Goal: Book appointment/travel/reservation

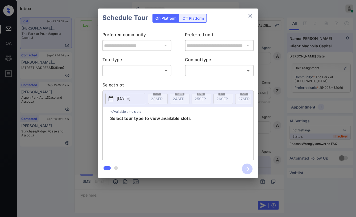
scroll to position [4033, 0]
click at [128, 97] on p "[DATE]" at bounding box center [124, 98] width 14 height 6
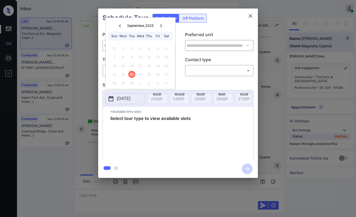
drag, startPoint x: 220, startPoint y: 31, endPoint x: 200, endPoint y: 37, distance: 21.4
click at [220, 31] on div "**********" at bounding box center [178, 93] width 160 height 133
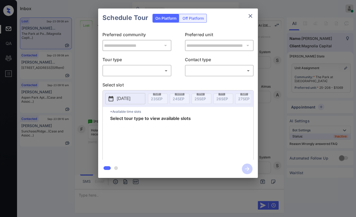
click at [137, 71] on body "Inbox Danielle Dela Cruz Online Set yourself offline Set yourself on break Prof…" at bounding box center [178, 108] width 356 height 217
click at [248, 15] on div at bounding box center [178, 108] width 356 height 217
click at [249, 13] on icon "close" at bounding box center [250, 16] width 6 height 6
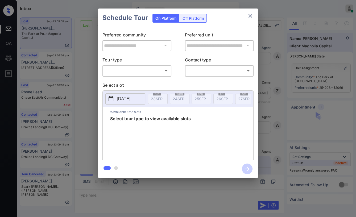
scroll to position [4121, 0]
click at [141, 66] on body "Inbox Danielle Dela Cruz Online Set yourself offline Set yourself on break Prof…" at bounding box center [178, 108] width 356 height 217
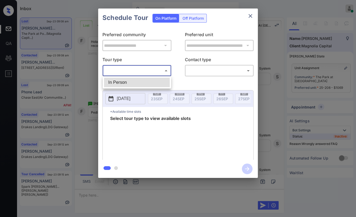
click at [135, 83] on li "In Person" at bounding box center [137, 83] width 66 height 10
type input "********"
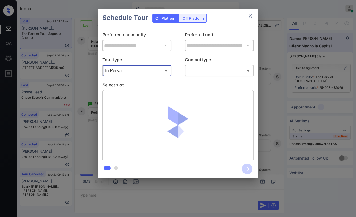
click at [212, 69] on body "Inbox Danielle Dela Cruz Online Set yourself offline Set yourself on break Prof…" at bounding box center [178, 108] width 356 height 217
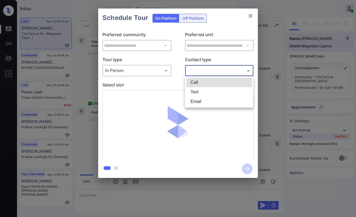
click at [205, 92] on li "Text" at bounding box center [219, 92] width 66 height 10
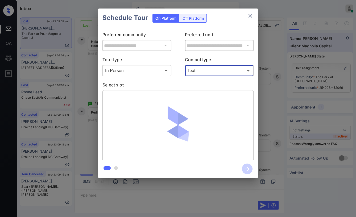
type input "****"
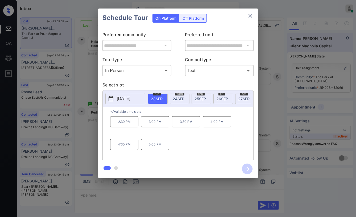
click at [179, 97] on span "24 SEP" at bounding box center [179, 99] width 12 height 5
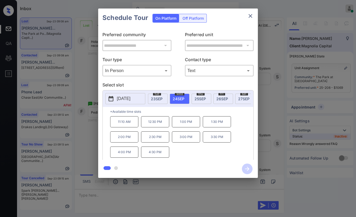
click at [251, 15] on icon "close" at bounding box center [250, 16] width 6 height 6
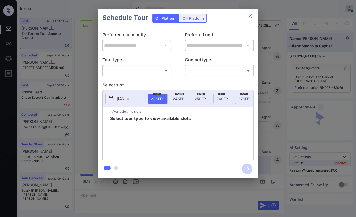
scroll to position [4033, 0]
click at [113, 73] on body "Inbox Danielle Dela Cruz Online Set yourself offline Set yourself on break Prof…" at bounding box center [178, 108] width 356 height 217
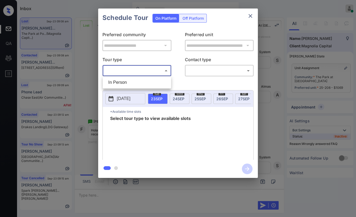
click at [114, 82] on li "In Person" at bounding box center [137, 83] width 66 height 10
type input "********"
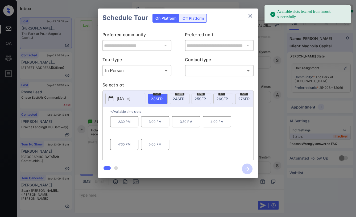
click at [186, 98] on div "wed 24 SEP" at bounding box center [180, 99] width 20 height 10
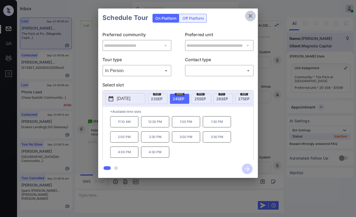
click at [251, 14] on icon "close" at bounding box center [250, 16] width 6 height 6
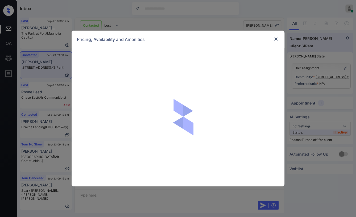
scroll to position [746, 0]
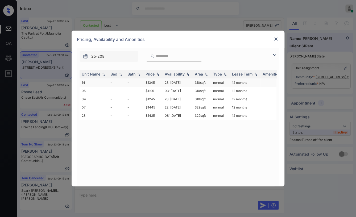
click at [151, 79] on td "$1345" at bounding box center [152, 82] width 19 height 8
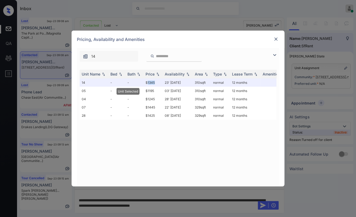
click at [277, 37] on img at bounding box center [275, 38] width 5 height 5
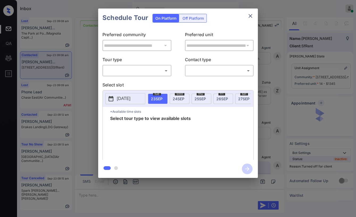
scroll to position [746, 0]
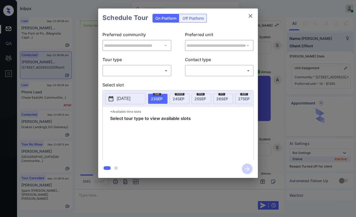
click at [149, 70] on body "Inbox [PERSON_NAME] [PERSON_NAME] Online Set yourself offline Set yourself on b…" at bounding box center [178, 108] width 356 height 217
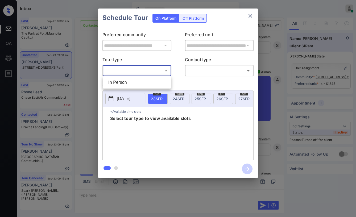
click at [124, 80] on li "In Person" at bounding box center [137, 83] width 66 height 10
type input "********"
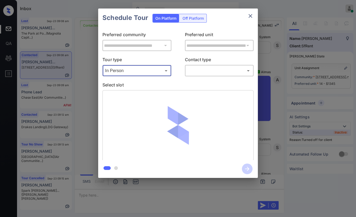
click at [213, 71] on body "Inbox Danielle Dela Cruz Online Set yourself offline Set yourself on break Prof…" at bounding box center [178, 108] width 356 height 217
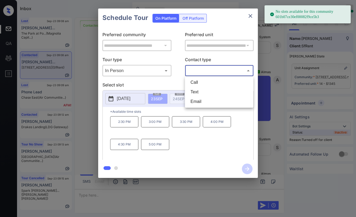
click at [203, 89] on li "Text" at bounding box center [219, 92] width 66 height 10
type input "****"
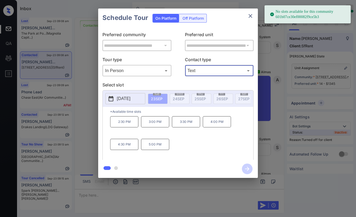
click at [201, 20] on div "Off Platform" at bounding box center [193, 18] width 27 height 8
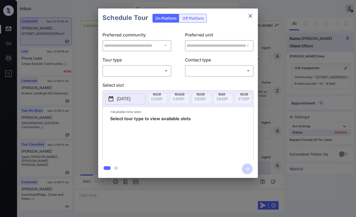
scroll to position [1081, 0]
click at [200, 18] on div "Off Platform" at bounding box center [193, 18] width 27 height 8
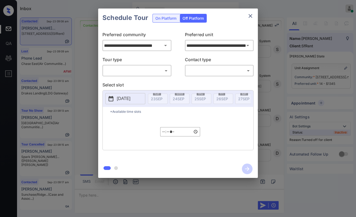
click at [130, 70] on body "Inbox Danielle Dela Cruz Online Set yourself offline Set yourself on break Prof…" at bounding box center [178, 108] width 356 height 217
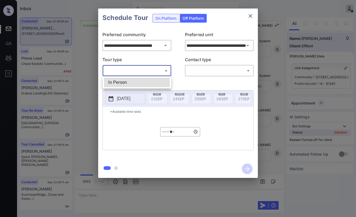
click at [119, 80] on li "In Person" at bounding box center [137, 83] width 66 height 10
type input "********"
click at [202, 68] on body "Inbox Danielle Dela Cruz Online Set yourself offline Set yourself on break Prof…" at bounding box center [178, 108] width 356 height 217
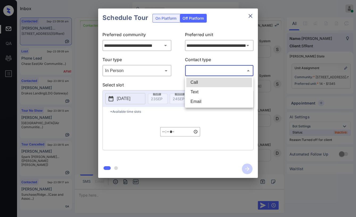
click at [192, 90] on li "Text" at bounding box center [219, 92] width 66 height 10
type input "****"
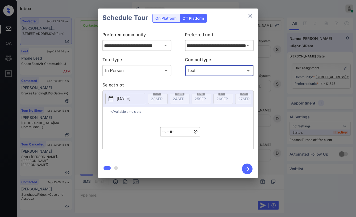
click at [125, 97] on p "[DATE]" at bounding box center [124, 98] width 14 height 6
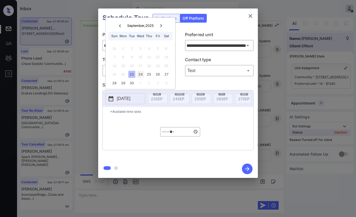
click at [140, 74] on div "24" at bounding box center [140, 74] width 7 height 7
click at [162, 135] on input "*****" at bounding box center [180, 131] width 40 height 9
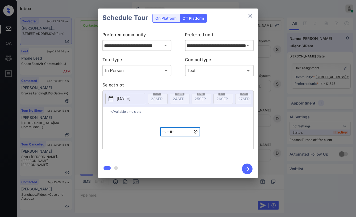
type input "*****"
click at [249, 170] on icon "button" at bounding box center [247, 169] width 11 height 11
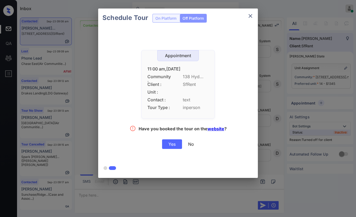
click at [170, 142] on div "Yes" at bounding box center [172, 144] width 20 height 10
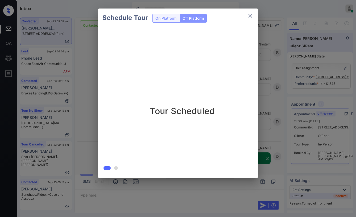
scroll to position [1116, 0]
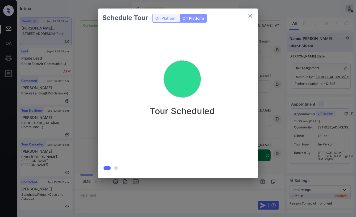
click at [251, 17] on icon "close" at bounding box center [250, 16] width 4 height 4
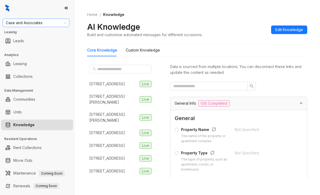
click at [48, 24] on span "Case and Associates" at bounding box center [36, 23] width 60 height 8
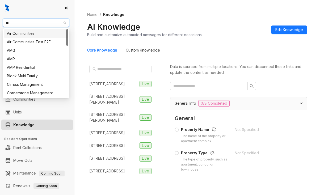
type input "***"
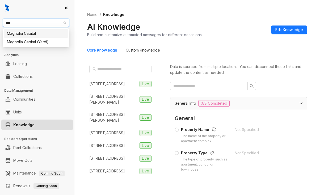
click at [9, 34] on div "Magnolia Capital" at bounding box center [36, 34] width 58 height 6
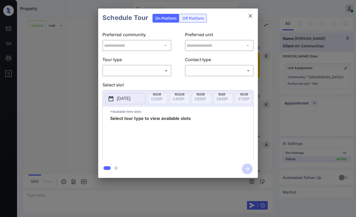
scroll to position [1154, 0]
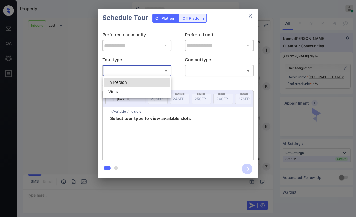
click at [123, 67] on body "Property Danielle Dela Cruz Online Set yourself offline Set yourself on break P…" at bounding box center [178, 108] width 356 height 217
click at [113, 89] on li "Virtual" at bounding box center [137, 92] width 66 height 10
type input "*******"
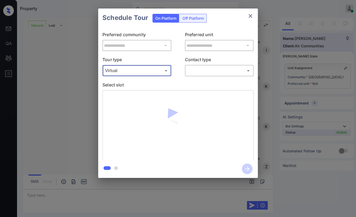
click at [203, 72] on body "Property Danielle Dela Cruz Online Set yourself offline Set yourself on break P…" at bounding box center [178, 108] width 356 height 217
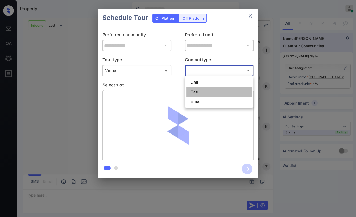
click at [191, 91] on li "Text" at bounding box center [219, 92] width 66 height 10
type input "****"
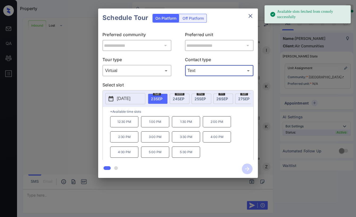
click at [179, 95] on div "wed 24 SEP" at bounding box center [180, 99] width 20 height 10
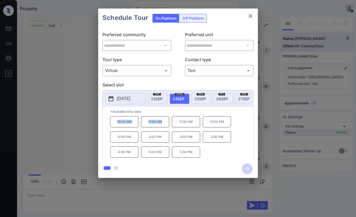
drag, startPoint x: 113, startPoint y: 126, endPoint x: 166, endPoint y: 123, distance: 53.0
click at [164, 125] on div "10:00 AM 11:00 AM 11:30 AM 12:00 PM 12:30 PM 2:00 PM 3:00 PM 3:30 PM 4:30 PM 5:…" at bounding box center [181, 137] width 143 height 43
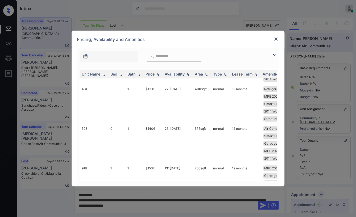
scroll to position [232, 0]
drag, startPoint x: 155, startPoint y: 128, endPoint x: 175, endPoint y: 110, distance: 26.9
click at [157, 127] on td "$1406" at bounding box center [152, 144] width 19 height 40
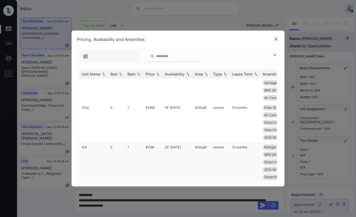
scroll to position [172, 0]
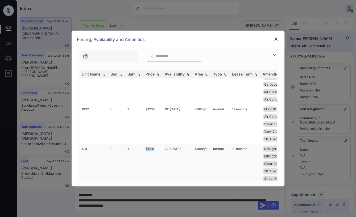
drag, startPoint x: 143, startPoint y: 147, endPoint x: 154, endPoint y: 148, distance: 10.9
click at [154, 148] on td "$1198" at bounding box center [152, 164] width 19 height 40
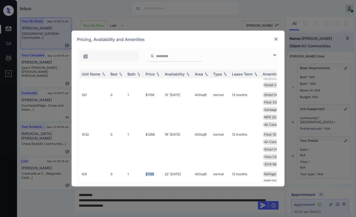
scroll to position [118, 0]
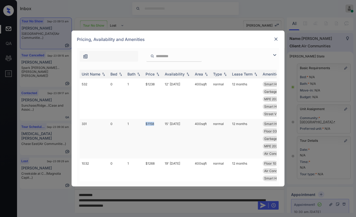
drag, startPoint x: 146, startPoint y: 123, endPoint x: 156, endPoint y: 123, distance: 10.4
click at [156, 123] on td "$1158" at bounding box center [152, 139] width 19 height 40
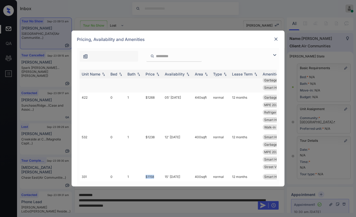
scroll to position [0, 0]
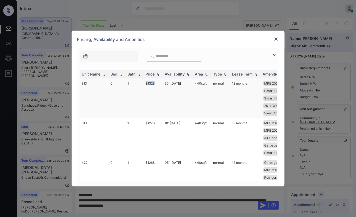
drag, startPoint x: 145, startPoint y: 82, endPoint x: 158, endPoint y: 82, distance: 13.3
click at [158, 82] on td "$1328" at bounding box center [152, 98] width 19 height 40
copy td "$1328"
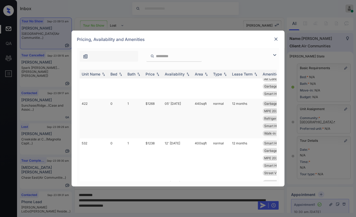
scroll to position [89, 0]
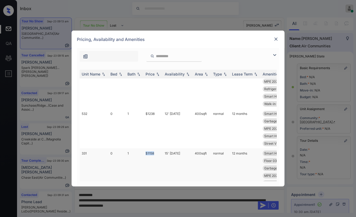
drag, startPoint x: 140, startPoint y: 152, endPoint x: 157, endPoint y: 152, distance: 16.2
click at [157, 152] on tr "331 0 1 $1158 15' Sep 25 400 sqft normal 12 months Smart Home Ther... Street Vi…" at bounding box center [219, 168] width 278 height 40
copy tr "$1158"
click at [276, 36] on div at bounding box center [276, 39] width 6 height 6
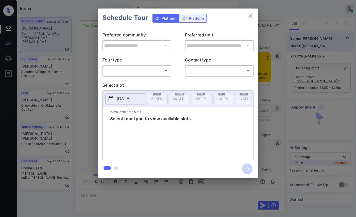
scroll to position [3811, 0]
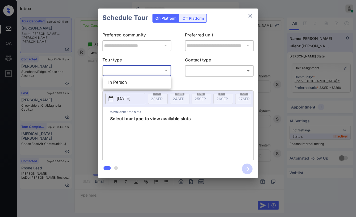
click at [128, 67] on body "Inbox [PERSON_NAME] [PERSON_NAME] Online Set yourself offline Set yourself on b…" at bounding box center [178, 108] width 356 height 217
click at [115, 83] on li "In Person" at bounding box center [137, 83] width 66 height 10
type input "********"
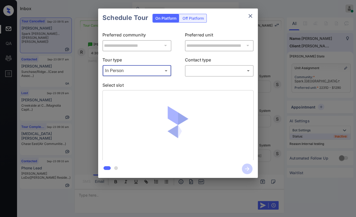
click at [206, 68] on body "Inbox [PERSON_NAME] [PERSON_NAME] Online Set yourself offline Set yourself on b…" at bounding box center [178, 108] width 356 height 217
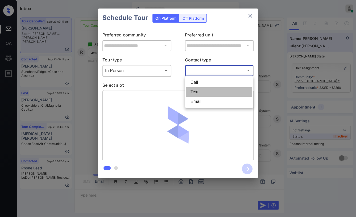
click at [201, 93] on li "Text" at bounding box center [219, 92] width 66 height 10
type input "****"
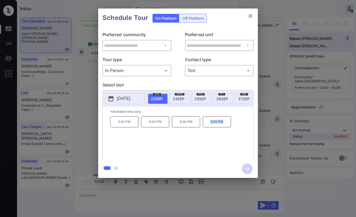
drag, startPoint x: 206, startPoint y: 126, endPoint x: 224, endPoint y: 124, distance: 18.4
click at [224, 124] on p "5:00 PM" at bounding box center [217, 121] width 28 height 11
copy p "5:00 PM"
click at [87, 130] on div "**********" at bounding box center [178, 93] width 356 height 186
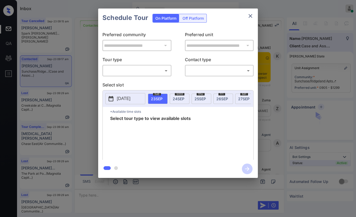
scroll to position [1885, 0]
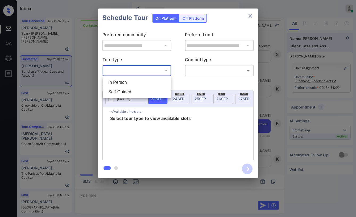
click at [146, 70] on body "Inbox Danielle Dela Cruz Online Set yourself offline Set yourself on break Prof…" at bounding box center [178, 108] width 356 height 217
click at [121, 82] on li "In Person" at bounding box center [137, 83] width 66 height 10
type input "********"
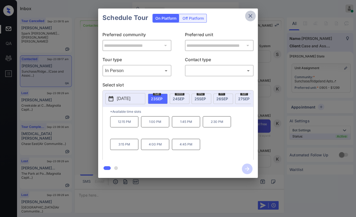
click at [249, 18] on icon "close" at bounding box center [250, 16] width 6 height 6
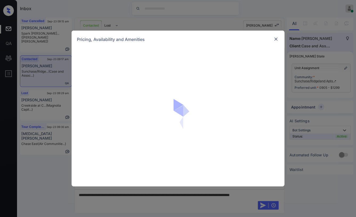
scroll to position [2122, 0]
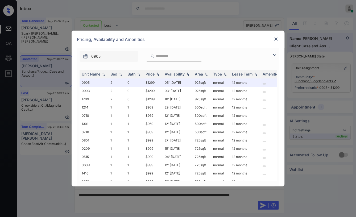
click at [275, 38] on img at bounding box center [275, 38] width 5 height 5
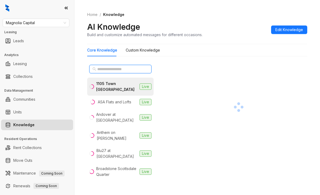
click at [113, 66] on input "text" at bounding box center [120, 69] width 47 height 6
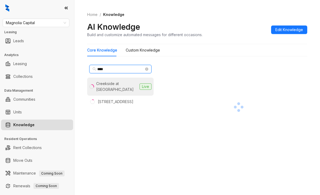
type input "****"
click at [110, 84] on div "Creekside at Crabtree" at bounding box center [116, 87] width 41 height 12
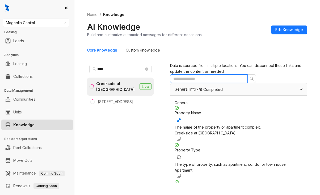
click at [211, 82] on input "text" at bounding box center [206, 79] width 67 height 6
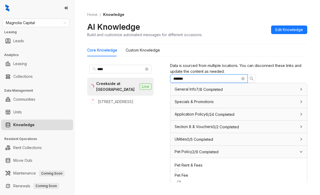
scroll to position [32, 0]
type input "*******"
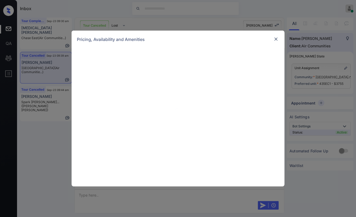
scroll to position [3265, 0]
click at [276, 39] on img at bounding box center [275, 38] width 5 height 5
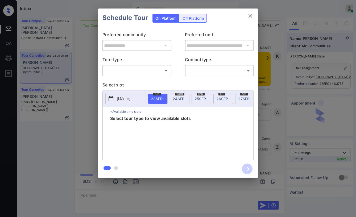
scroll to position [3265, 0]
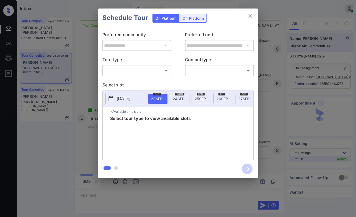
click at [135, 72] on body "Inbox Danielle Dela Cruz Online Set yourself offline Set yourself on break Prof…" at bounding box center [178, 108] width 356 height 217
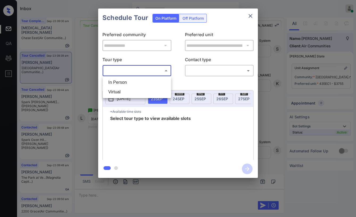
drag, startPoint x: 117, startPoint y: 83, endPoint x: 203, endPoint y: 69, distance: 87.9
click at [117, 83] on li "In Person" at bounding box center [137, 83] width 66 height 10
type input "********"
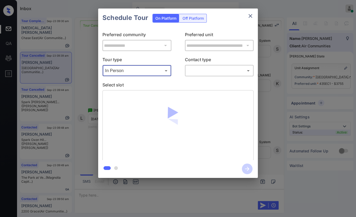
click at [206, 68] on body "Inbox Danielle Dela Cruz Online Set yourself offline Set yourself on break Prof…" at bounding box center [178, 108] width 356 height 217
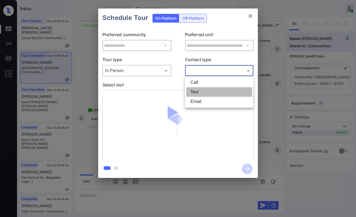
click at [197, 89] on li "Text" at bounding box center [219, 92] width 66 height 10
type input "****"
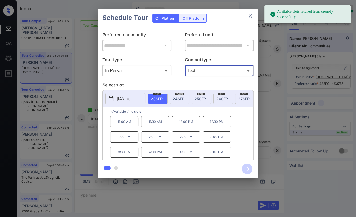
click at [180, 95] on div "wed 24 SEP" at bounding box center [180, 99] width 20 height 10
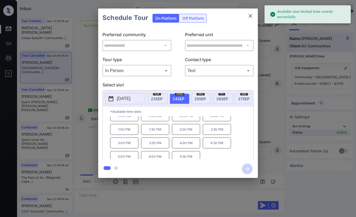
scroll to position [9, 0]
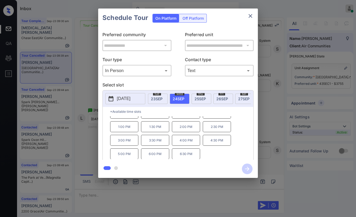
click at [215, 146] on p "4:30 PM" at bounding box center [217, 140] width 28 height 11
click at [246, 167] on icon "button" at bounding box center [247, 169] width 11 height 11
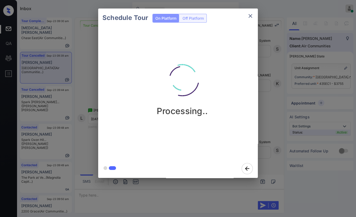
click at [250, 15] on icon "close" at bounding box center [250, 16] width 6 height 6
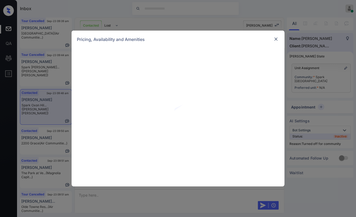
scroll to position [208, 0]
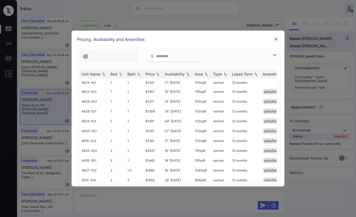
click at [275, 37] on img at bounding box center [275, 38] width 5 height 5
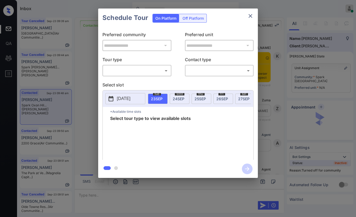
scroll to position [208, 0]
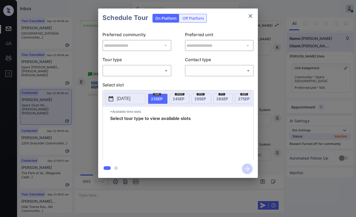
click at [137, 72] on body "Inbox Danielle Dela Cruz Online Set yourself offline Set yourself on break Prof…" at bounding box center [178, 108] width 356 height 217
click at [128, 80] on li "In Person" at bounding box center [137, 83] width 66 height 10
type input "********"
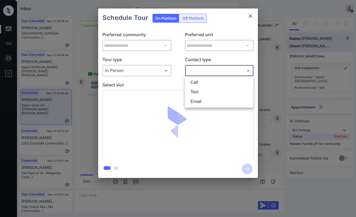
click at [198, 68] on body "Inbox Danielle Dela Cruz Online Set yourself offline Set yourself on break Prof…" at bounding box center [178, 108] width 356 height 217
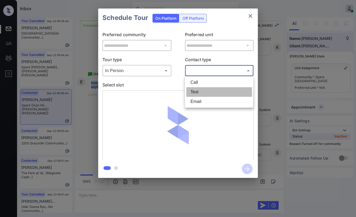
click at [196, 92] on li "Text" at bounding box center [219, 92] width 66 height 10
type input "****"
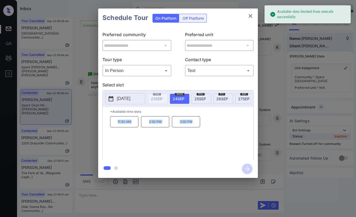
drag, startPoint x: 116, startPoint y: 122, endPoint x: 198, endPoint y: 121, distance: 81.7
click at [198, 121] on div "11:30 AM 2:30 PM 3:30 PM" at bounding box center [181, 137] width 143 height 43
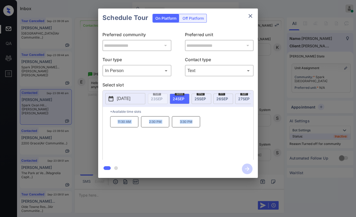
copy div "11:30 AM 2:30 PM 3:30 PM"
click at [253, 13] on button "close" at bounding box center [250, 16] width 11 height 11
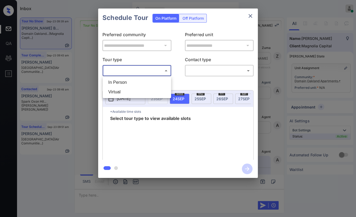
scroll to position [743, 0]
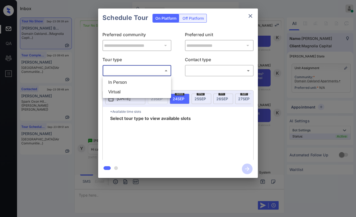
click at [128, 81] on li "In Person" at bounding box center [137, 83] width 66 height 10
type input "********"
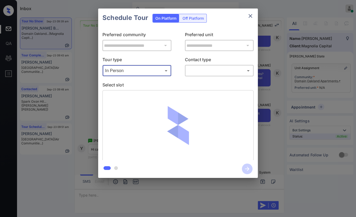
click at [219, 71] on body "Inbox Danielle Dela Cruz Online Set yourself offline Set yourself on break Prof…" at bounding box center [178, 108] width 356 height 217
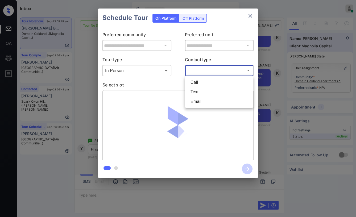
click at [199, 88] on li "Text" at bounding box center [219, 92] width 66 height 10
type input "****"
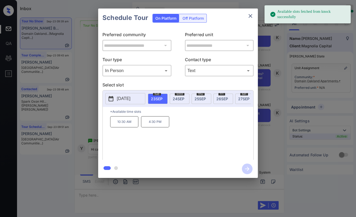
click at [130, 100] on p "[DATE]" at bounding box center [124, 98] width 14 height 6
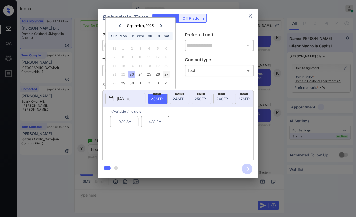
click at [169, 73] on div "27" at bounding box center [165, 74] width 7 height 7
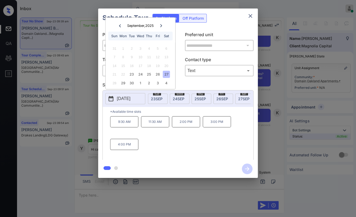
click at [249, 17] on icon "close" at bounding box center [250, 16] width 6 height 6
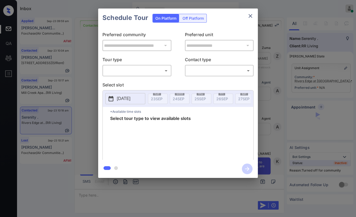
scroll to position [812, 0]
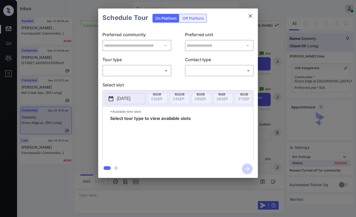
click at [126, 67] on body "Inbox [PERSON_NAME] [PERSON_NAME] Online Set yourself offline Set yourself on b…" at bounding box center [178, 108] width 356 height 217
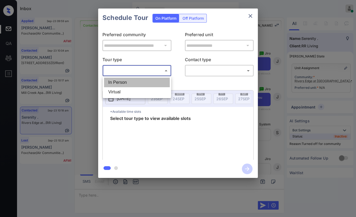
click at [114, 82] on li "In Person" at bounding box center [137, 83] width 66 height 10
type input "********"
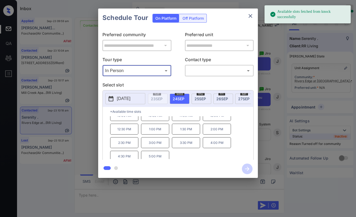
scroll to position [9, 0]
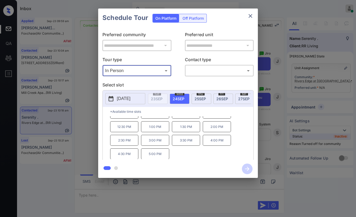
click at [250, 14] on icon "close" at bounding box center [250, 16] width 6 height 6
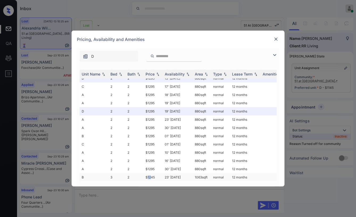
scroll to position [79, 0]
drag, startPoint x: 147, startPoint y: 172, endPoint x: 154, endPoint y: 173, distance: 7.2
click at [154, 173] on td "$1245" at bounding box center [152, 177] width 19 height 8
drag, startPoint x: 144, startPoint y: 173, endPoint x: 158, endPoint y: 171, distance: 14.7
click at [156, 173] on td "$1245" at bounding box center [152, 177] width 19 height 8
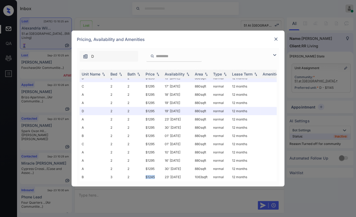
copy td "$1245"
click at [276, 37] on img at bounding box center [275, 38] width 5 height 5
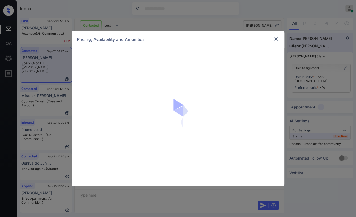
scroll to position [303, 0]
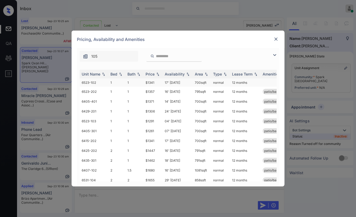
click at [104, 82] on td "6523-102" at bounding box center [94, 82] width 29 height 8
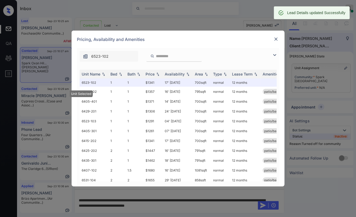
click at [278, 37] on div "Pricing, Availability and Amenities" at bounding box center [178, 40] width 213 height 18
click at [274, 41] on img at bounding box center [275, 38] width 5 height 5
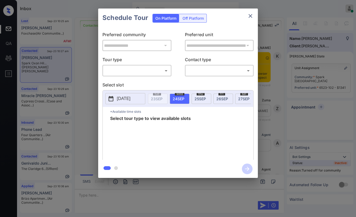
scroll to position [362, 0]
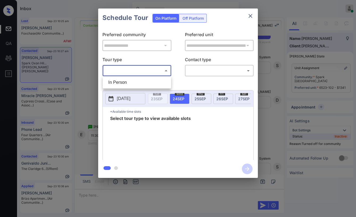
click at [153, 73] on body "Inbox Danielle Dela Cruz Online Set yourself offline Set yourself on break Prof…" at bounding box center [178, 108] width 356 height 217
click at [120, 81] on li "In Person" at bounding box center [137, 83] width 66 height 10
type input "********"
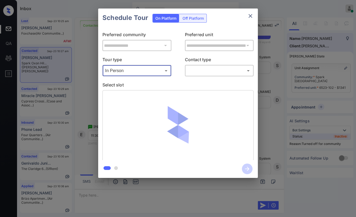
click at [205, 68] on body "Inbox Danielle Dela Cruz Online Set yourself offline Set yourself on break Prof…" at bounding box center [178, 108] width 356 height 217
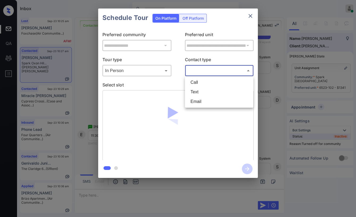
click at [198, 90] on li "Text" at bounding box center [219, 92] width 66 height 10
type input "****"
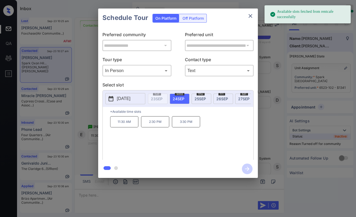
click at [119, 127] on p "11:30 AM" at bounding box center [124, 121] width 28 height 11
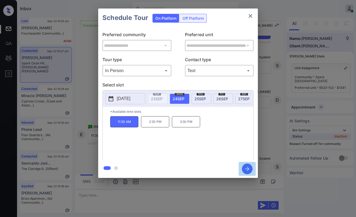
click at [249, 164] on icon "button" at bounding box center [247, 169] width 11 height 11
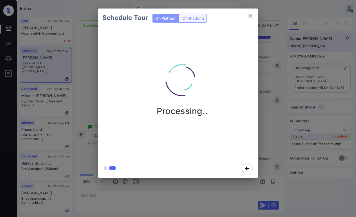
click at [77, 83] on div "Schedule Tour On Platform Off Platform Processing.." at bounding box center [178, 93] width 356 height 186
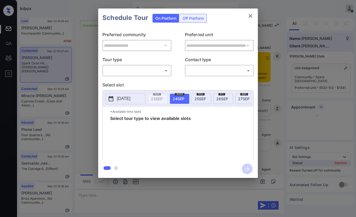
scroll to position [456, 0]
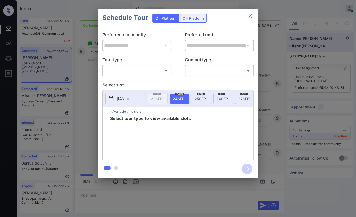
click at [270, 58] on div "**********" at bounding box center [178, 93] width 356 height 186
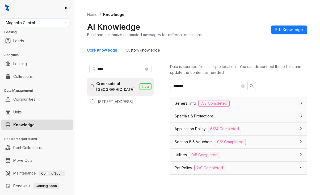
scroll to position [139, 0]
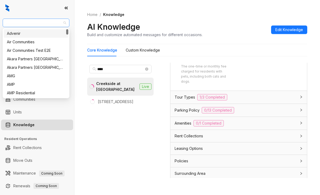
click at [41, 23] on span "Magnolia Capital" at bounding box center [36, 23] width 60 height 8
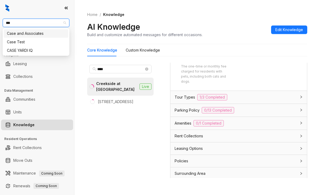
type input "****"
click at [24, 34] on div "Case and Associates" at bounding box center [36, 34] width 58 height 6
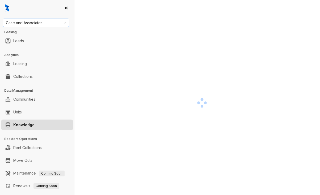
click at [34, 22] on span "Case and Associates" at bounding box center [36, 23] width 60 height 8
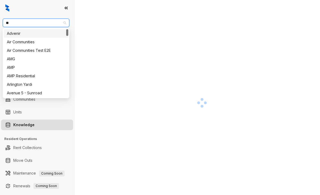
type input "***"
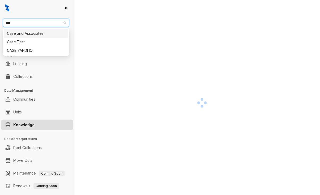
click at [40, 32] on div "Case and Associates" at bounding box center [36, 34] width 58 height 6
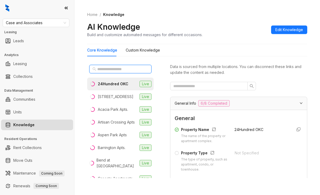
click at [116, 66] on input "text" at bounding box center [120, 69] width 47 height 6
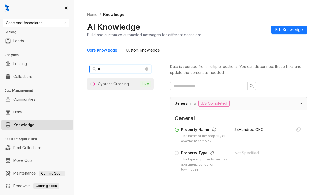
type input "**"
click at [115, 80] on li "Cypress Crossing Live" at bounding box center [120, 84] width 66 height 13
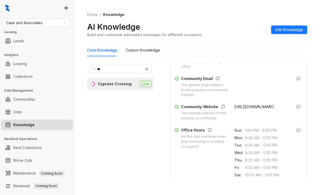
scroll to position [213, 0]
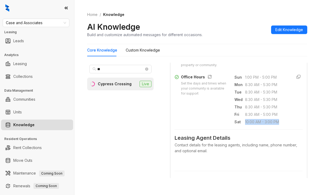
drag, startPoint x: 239, startPoint y: 136, endPoint x: 275, endPoint y: 137, distance: 36.4
click at [275, 125] on div "Sat 10:00 AM - 3:00 PM" at bounding box center [261, 122] width 53 height 6
copy div "10:00 AM - 3:00 PM"
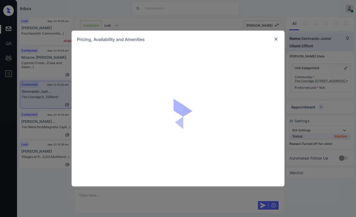
scroll to position [1294, 0]
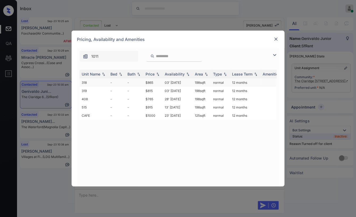
click at [97, 84] on td "318" at bounding box center [94, 82] width 29 height 8
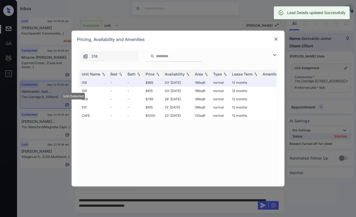
click at [275, 42] on div at bounding box center [276, 39] width 6 height 6
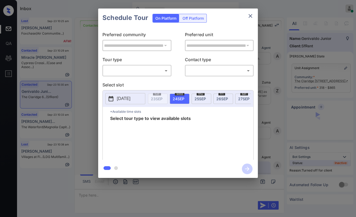
scroll to position [1294, 0]
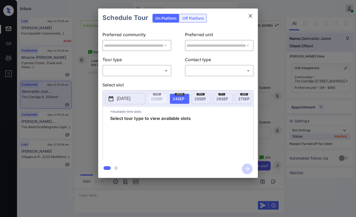
click at [186, 18] on div "Off Platform" at bounding box center [193, 18] width 27 height 8
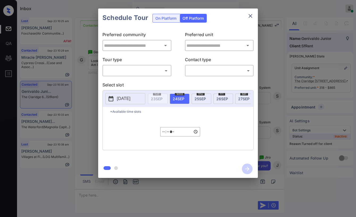
type input "**********"
click at [162, 133] on input "*****" at bounding box center [180, 131] width 40 height 9
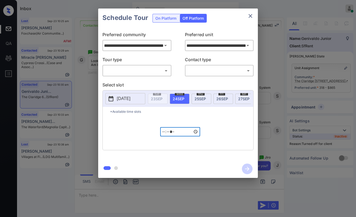
type input "*****"
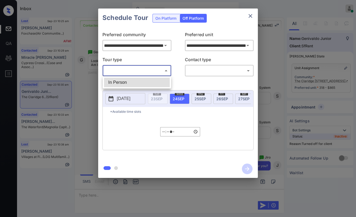
click at [138, 70] on body "Inbox [PERSON_NAME] [PERSON_NAME] Online Set yourself offline Set yourself on b…" at bounding box center [178, 108] width 356 height 217
click at [124, 82] on li "In Person" at bounding box center [137, 83] width 66 height 10
type input "********"
click at [212, 70] on body "Inbox Danielle Dela Cruz Online Set yourself offline Set yourself on break Prof…" at bounding box center [178, 108] width 356 height 217
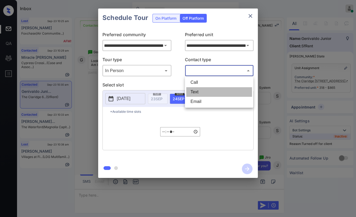
click at [197, 93] on li "Text" at bounding box center [219, 92] width 66 height 10
type input "****"
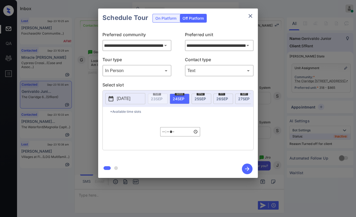
click at [224, 137] on div "*Available time slots ***** ​" at bounding box center [178, 128] width 151 height 43
click at [246, 168] on icon "button" at bounding box center [247, 169] width 11 height 11
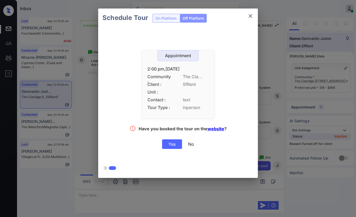
click at [172, 143] on div "Yes" at bounding box center [172, 144] width 20 height 10
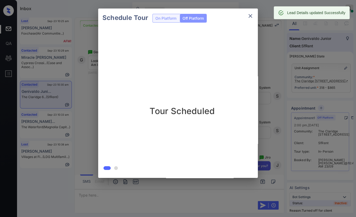
click at [83, 151] on div "Schedule Tour On Platform Off Platform Tour Scheduled" at bounding box center [178, 93] width 356 height 186
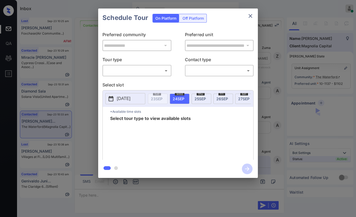
scroll to position [1512, 0]
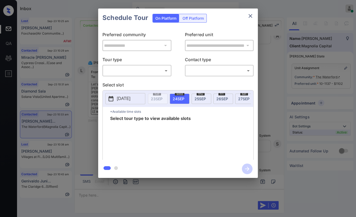
click at [126, 73] on body "Inbox [PERSON_NAME] [PERSON_NAME] Online Set yourself offline Set yourself on b…" at bounding box center [178, 108] width 356 height 217
click at [124, 78] on li "In Person" at bounding box center [137, 83] width 66 height 10
type input "********"
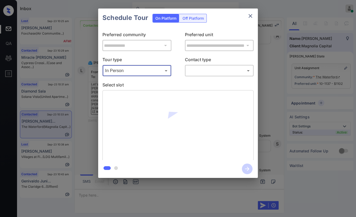
click at [223, 71] on body "Inbox [PERSON_NAME] [PERSON_NAME] Online Set yourself offline Set yourself on b…" at bounding box center [178, 108] width 356 height 217
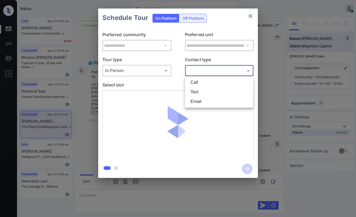
click at [193, 91] on li "Text" at bounding box center [219, 92] width 66 height 10
type input "****"
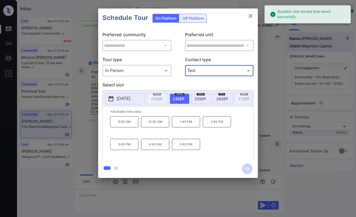
click at [123, 99] on p "[DATE]" at bounding box center [124, 98] width 14 height 6
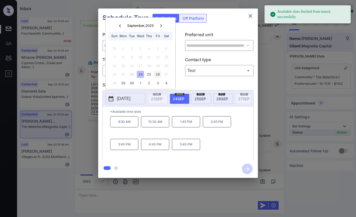
click at [159, 75] on div "26" at bounding box center [157, 74] width 7 height 7
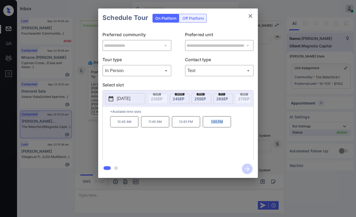
drag, startPoint x: 205, startPoint y: 128, endPoint x: 233, endPoint y: 124, distance: 28.5
click at [233, 124] on div "10:45 AM 11:45 AM 12:45 PM 1:45 PM" at bounding box center [181, 137] width 143 height 43
copy p "1:45 PM"
click at [253, 12] on button "close" at bounding box center [250, 16] width 11 height 11
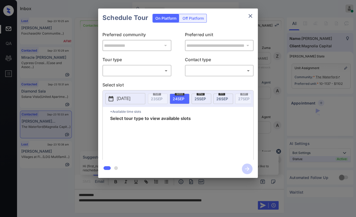
scroll to position [1394, 0]
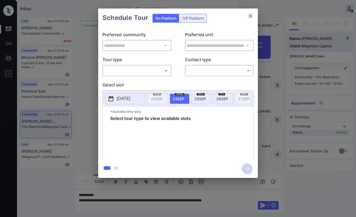
click at [116, 66] on div "​ ​" at bounding box center [136, 70] width 69 height 11
click at [115, 76] on div "​ ​" at bounding box center [136, 70] width 69 height 11
click at [122, 68] on body "Inbox [PERSON_NAME] [PERSON_NAME] Online Set yourself offline Set yourself on b…" at bounding box center [178, 108] width 356 height 217
click at [122, 81] on li "In Person" at bounding box center [137, 83] width 66 height 10
type input "********"
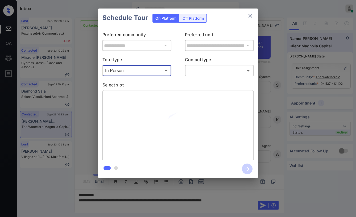
click at [210, 73] on body "Inbox [PERSON_NAME] [PERSON_NAME] Online Set yourself offline Set yourself on b…" at bounding box center [178, 108] width 356 height 217
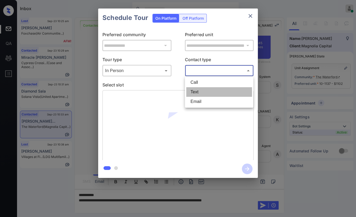
click at [196, 92] on li "Text" at bounding box center [219, 92] width 66 height 10
type input "****"
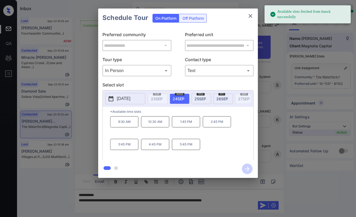
click at [125, 96] on p "[DATE]" at bounding box center [124, 98] width 14 height 6
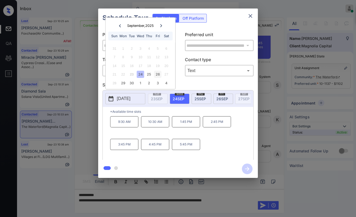
click at [158, 76] on div "26" at bounding box center [157, 74] width 7 height 7
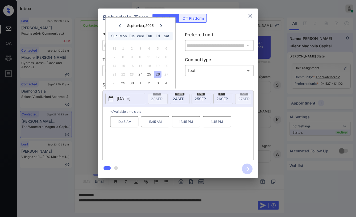
click at [249, 18] on icon "close" at bounding box center [250, 16] width 6 height 6
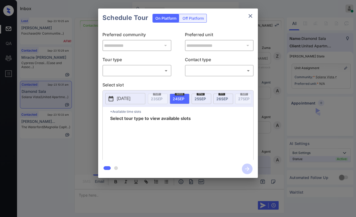
scroll to position [253, 0]
click at [130, 68] on body "Inbox [PERSON_NAME] [PERSON_NAME] Online Set yourself offline Set yourself on b…" at bounding box center [178, 108] width 356 height 217
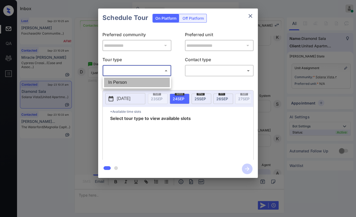
click at [119, 81] on li "In Person" at bounding box center [137, 83] width 66 height 10
type input "********"
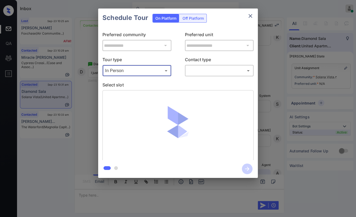
click at [230, 70] on body "Inbox [PERSON_NAME] [PERSON_NAME] Online Set yourself offline Set yourself on b…" at bounding box center [178, 108] width 356 height 217
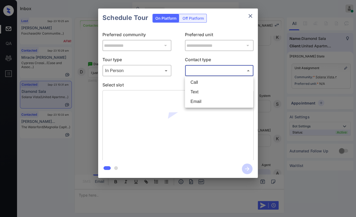
click at [194, 91] on li "Text" at bounding box center [219, 92] width 66 height 10
type input "****"
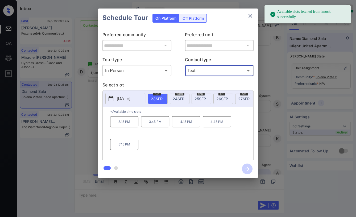
click at [128, 98] on p "[DATE]" at bounding box center [124, 98] width 14 height 6
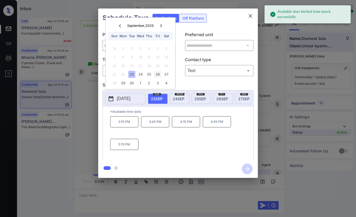
click at [156, 75] on div "26" at bounding box center [157, 74] width 7 height 7
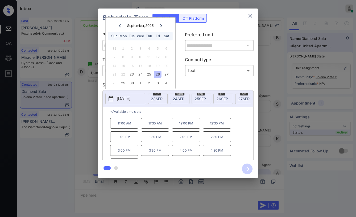
scroll to position [22, 0]
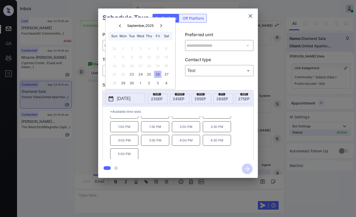
click at [250, 16] on icon "close" at bounding box center [250, 16] width 4 height 4
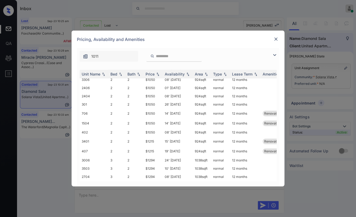
scroll to position [387, 0]
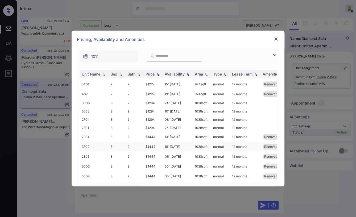
click at [113, 142] on td "3" at bounding box center [116, 147] width 17 height 10
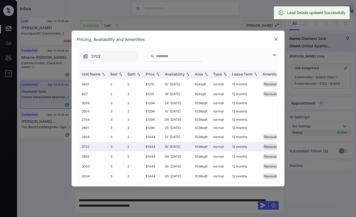
click at [274, 38] on img at bounding box center [275, 38] width 5 height 5
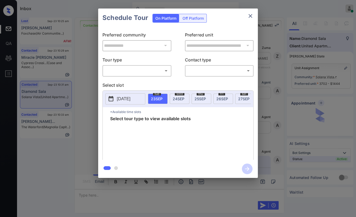
scroll to position [495, 0]
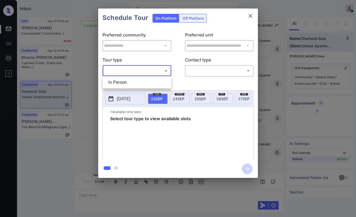
click at [146, 69] on body "Inbox [PERSON_NAME] [PERSON_NAME] Online Set yourself offline Set yourself on b…" at bounding box center [178, 108] width 356 height 217
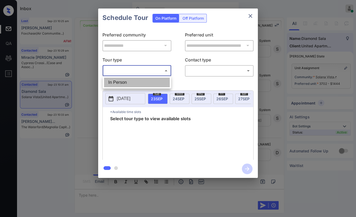
click at [117, 84] on li "In Person" at bounding box center [137, 83] width 66 height 10
type input "********"
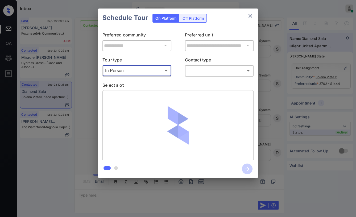
click at [207, 67] on body "Inbox [PERSON_NAME] [PERSON_NAME] Online Set yourself offline Set yourself on b…" at bounding box center [178, 108] width 356 height 217
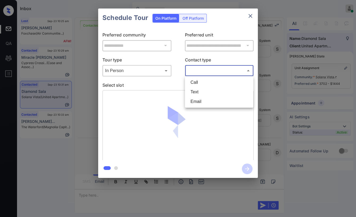
click at [197, 88] on li "Text" at bounding box center [219, 92] width 66 height 10
type input "****"
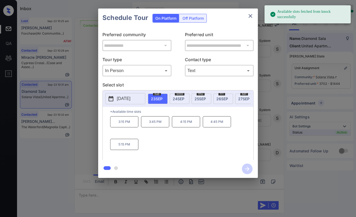
click at [122, 98] on p "[DATE]" at bounding box center [124, 98] width 14 height 6
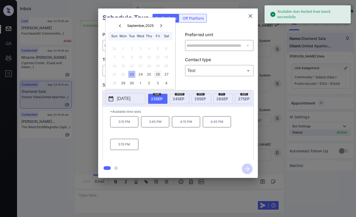
click at [158, 73] on div "26" at bounding box center [157, 74] width 7 height 7
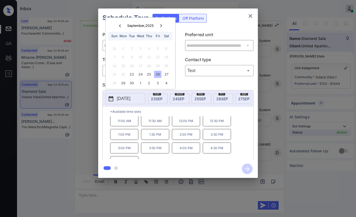
scroll to position [22, 0]
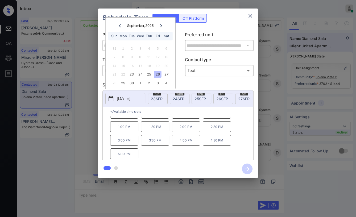
click at [213, 143] on p "4:30 PM" at bounding box center [217, 140] width 28 height 11
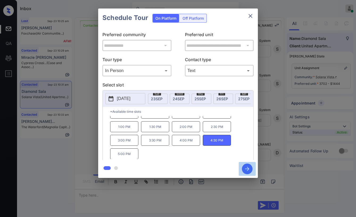
click at [247, 166] on icon "button" at bounding box center [247, 169] width 11 height 11
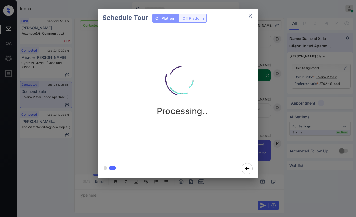
scroll to position [607, 0]
click at [248, 15] on icon "close" at bounding box center [250, 16] width 6 height 6
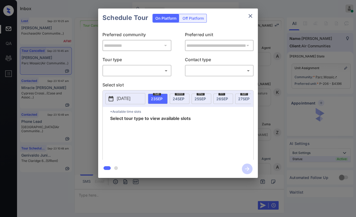
scroll to position [2535, 0]
click at [133, 71] on body "Inbox Danielle Dela Cruz Online Set yourself offline Set yourself on break Prof…" at bounding box center [178, 108] width 356 height 217
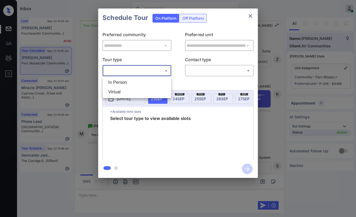
click at [123, 82] on li "In Person" at bounding box center [137, 83] width 66 height 10
type input "********"
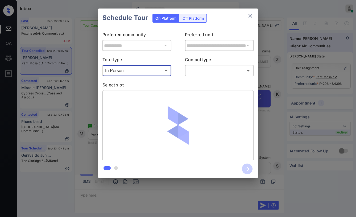
click at [237, 71] on body "Inbox Danielle Dela Cruz Online Set yourself offline Set yourself on break Prof…" at bounding box center [178, 108] width 356 height 217
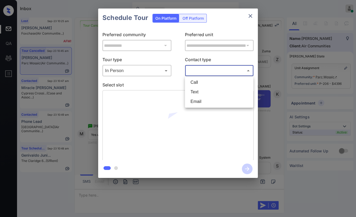
click at [206, 90] on li "Text" at bounding box center [219, 92] width 66 height 10
type input "****"
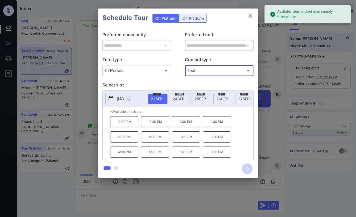
click at [120, 94] on button "2025-09-23" at bounding box center [125, 98] width 40 height 11
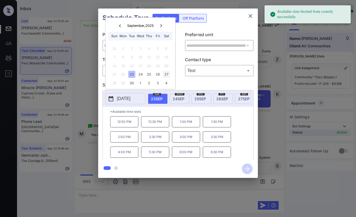
click at [165, 72] on div "27" at bounding box center [165, 74] width 7 height 7
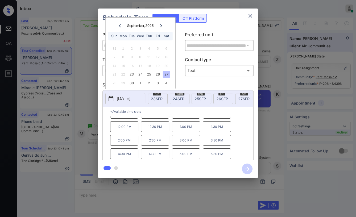
scroll to position [0, 0]
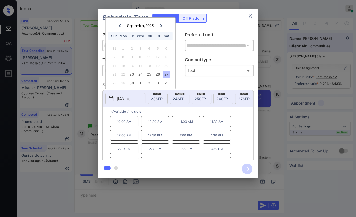
click at [251, 17] on icon "close" at bounding box center [250, 16] width 6 height 6
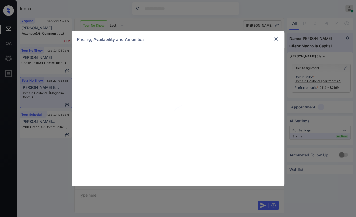
scroll to position [1667, 0]
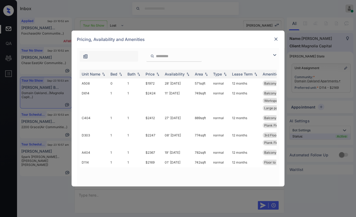
click at [274, 39] on img at bounding box center [275, 38] width 5 height 5
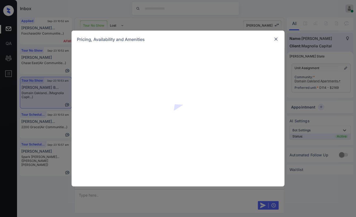
scroll to position [1578, 0]
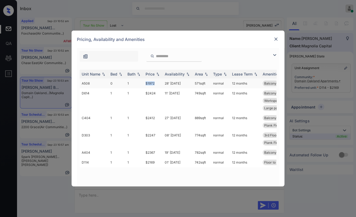
drag, startPoint x: 145, startPoint y: 85, endPoint x: 155, endPoint y: 84, distance: 9.8
click at [155, 84] on td "$1972" at bounding box center [152, 83] width 19 height 10
copy td "$1972"
click at [277, 37] on img at bounding box center [275, 38] width 5 height 5
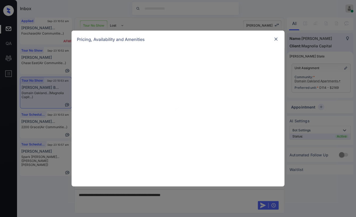
scroll to position [1578, 0]
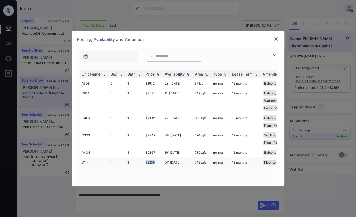
drag, startPoint x: 144, startPoint y: 164, endPoint x: 157, endPoint y: 162, distance: 12.3
click at [157, 162] on td "$2169" at bounding box center [152, 162] width 19 height 10
copy td "$2169"
click at [276, 39] on img at bounding box center [275, 38] width 5 height 5
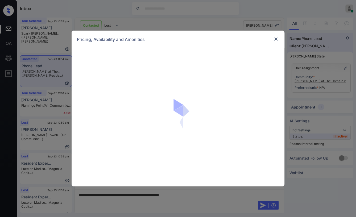
scroll to position [411, 0]
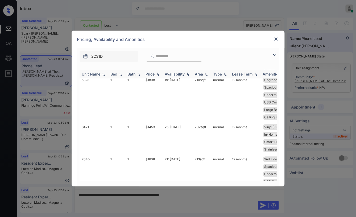
click at [114, 73] on div "Bed" at bounding box center [113, 74] width 7 height 5
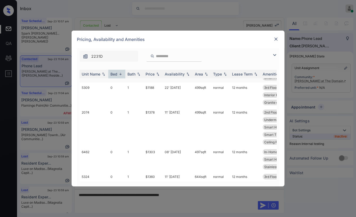
scroll to position [2740, 0]
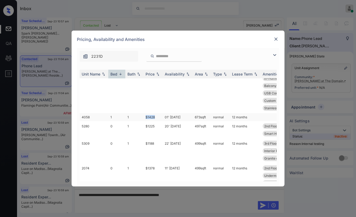
drag, startPoint x: 144, startPoint y: 107, endPoint x: 156, endPoint y: 110, distance: 12.0
click at [156, 113] on tr "4058 1 1 $1428 01' Oct 25 673 sqft normal 12 months" at bounding box center [219, 117] width 278 height 8
copy tr "$1428"
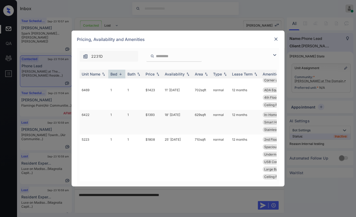
scroll to position [1440, 0]
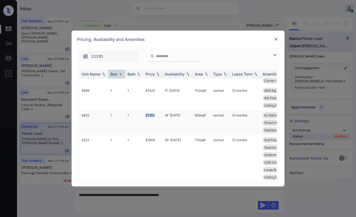
drag, startPoint x: 143, startPoint y: 106, endPoint x: 155, endPoint y: 106, distance: 12.5
click at [155, 110] on td "$1393" at bounding box center [152, 122] width 19 height 25
copy td "$1393"
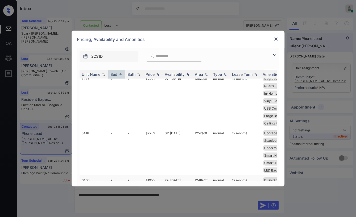
scroll to position [849, 0]
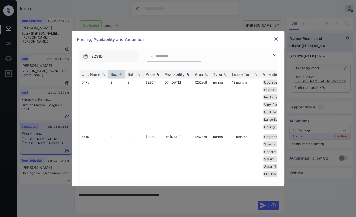
click at [276, 41] on img at bounding box center [275, 38] width 5 height 5
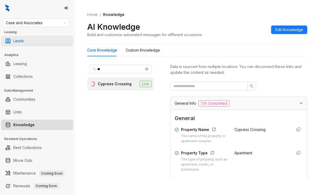
scroll to position [213, 0]
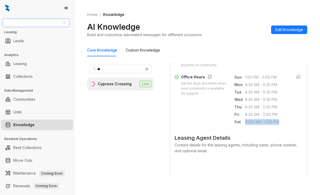
click at [52, 23] on span "Case and Associates" at bounding box center [36, 23] width 60 height 8
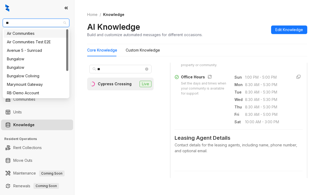
type input "***"
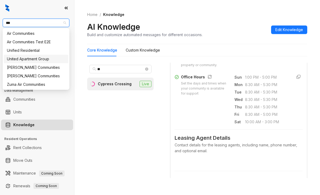
click at [29, 60] on div "United Apartment Group" at bounding box center [36, 59] width 58 height 6
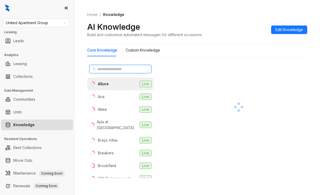
click at [107, 69] on input "text" at bounding box center [120, 69] width 47 height 6
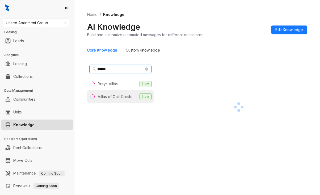
type input "******"
click at [116, 97] on div "Villas of Oak Creste" at bounding box center [115, 97] width 35 height 6
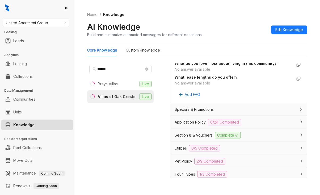
scroll to position [532, 0]
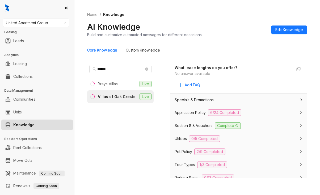
click at [209, 103] on span "Specials & Promotions" at bounding box center [194, 100] width 39 height 6
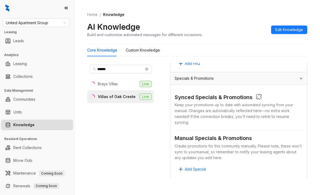
scroll to position [585, 0]
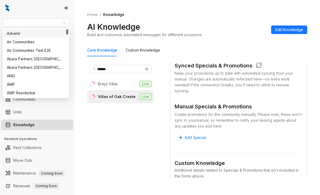
drag, startPoint x: 51, startPoint y: 23, endPoint x: 1, endPoint y: 22, distance: 49.5
click at [1, 22] on div "United Apartment Group Leasing Leads Analytics Leasing Collections Data Managem…" at bounding box center [37, 97] width 74 height 195
click at [23, 24] on span "United Apartment Group" at bounding box center [36, 23] width 60 height 8
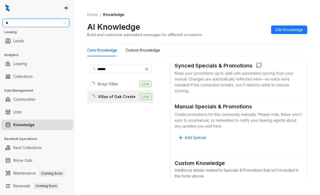
type input "**"
click at [18, 40] on div "RR Living" at bounding box center [36, 42] width 58 height 6
